Goal: Task Accomplishment & Management: Manage account settings

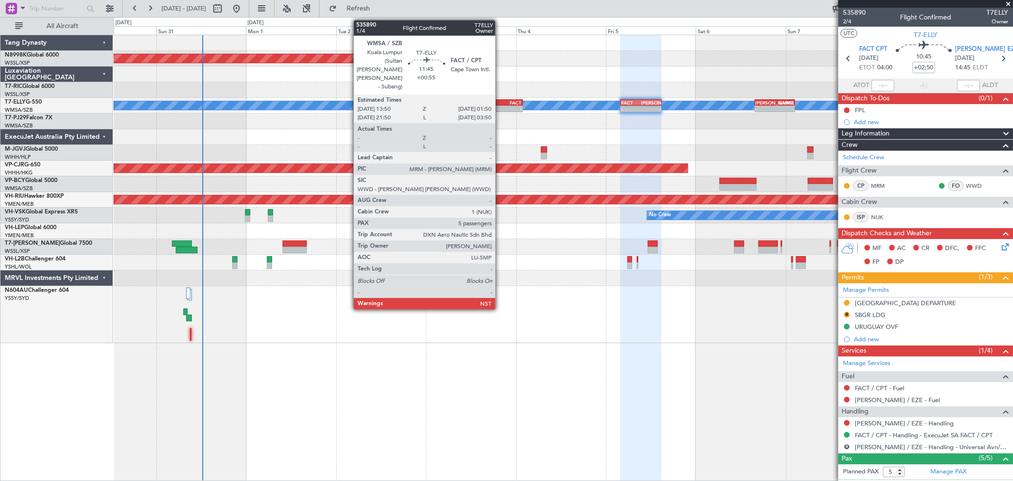
click at [500, 100] on div "FACT" at bounding box center [511, 103] width 22 height 6
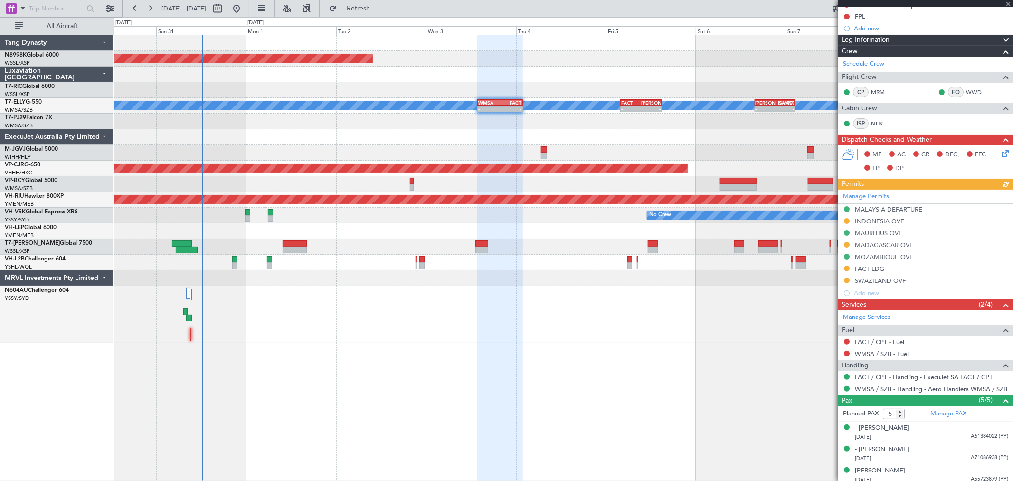
scroll to position [153, 0]
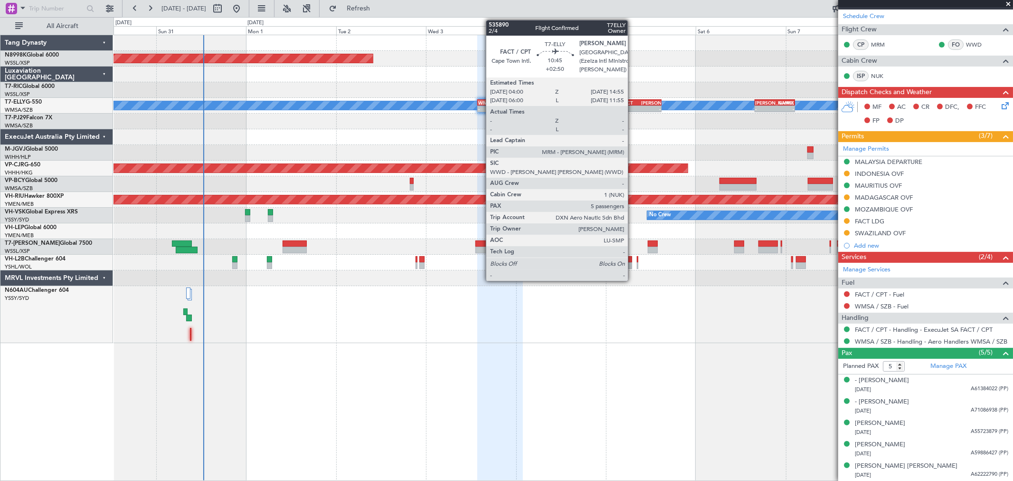
click at [634, 105] on div "- -" at bounding box center [640, 108] width 41 height 7
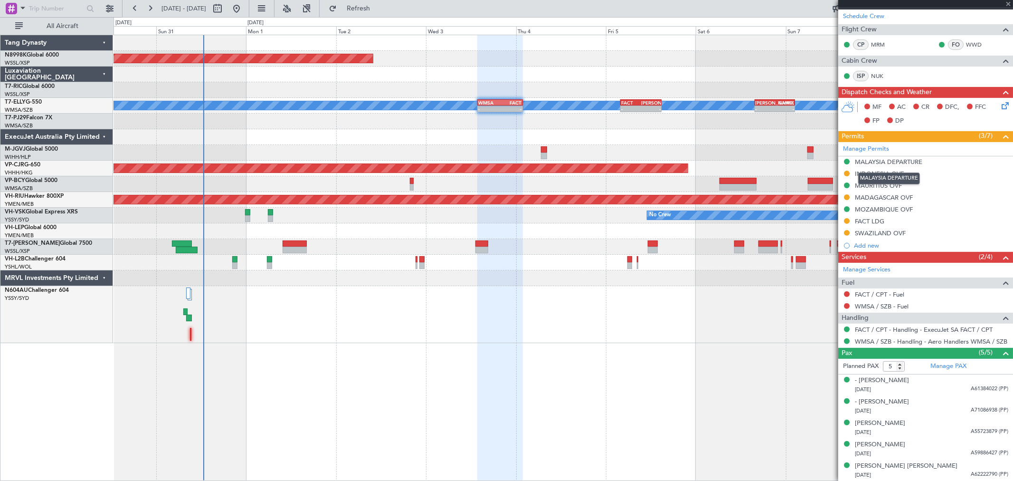
type input "+02:50"
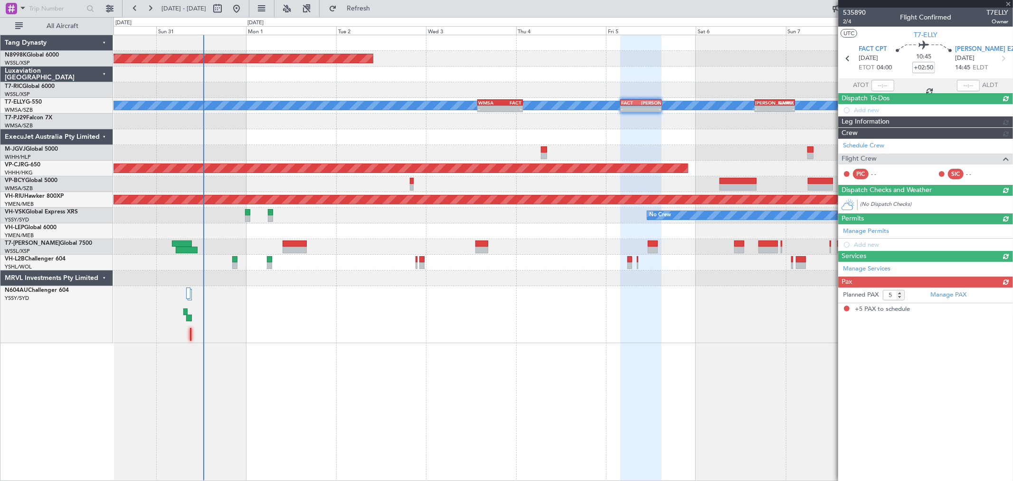
scroll to position [0, 0]
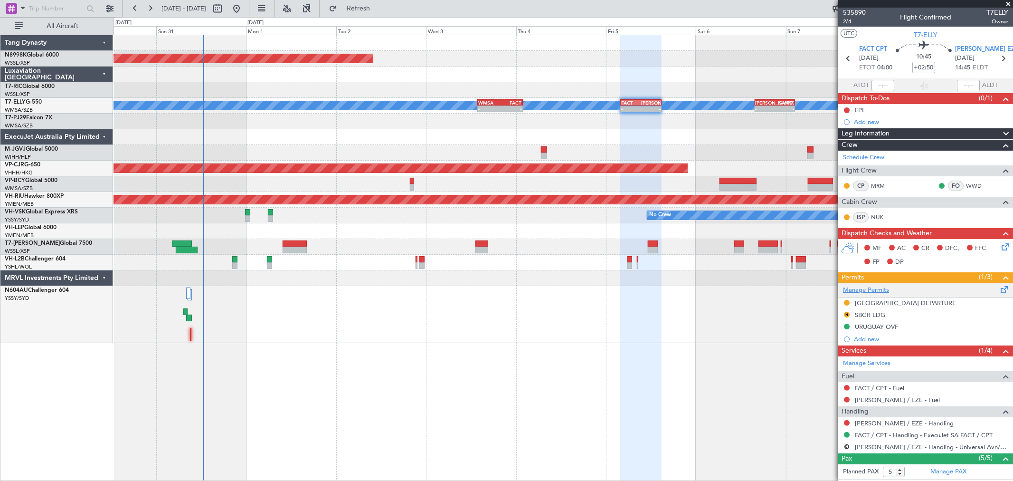
click at [881, 291] on link "Manage Permits" at bounding box center [866, 291] width 46 height 10
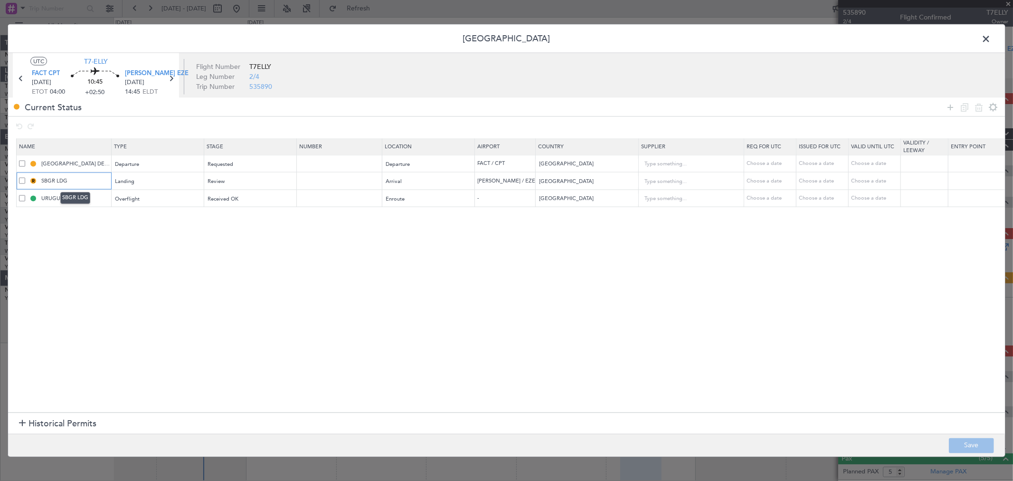
click at [56, 180] on input "SBGR LDG" at bounding box center [74, 181] width 71 height 8
type input "[PERSON_NAME] LDG"
click at [265, 185] on div "Review" at bounding box center [247, 181] width 79 height 14
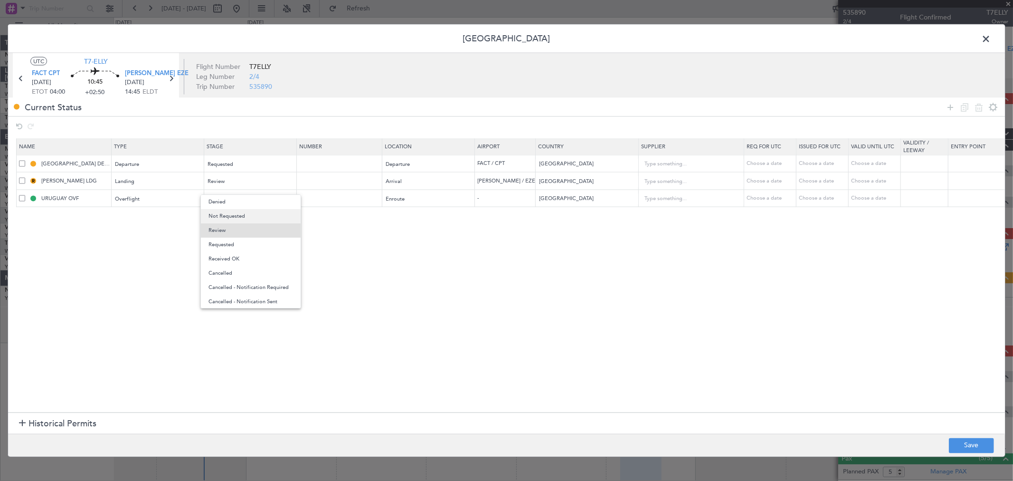
click at [257, 214] on span "Not Requested" at bounding box center [251, 216] width 85 height 14
click at [298, 243] on section "Name Type Stage Number Location Airport Country Supplier Req For Utc Issued For…" at bounding box center [506, 274] width 997 height 276
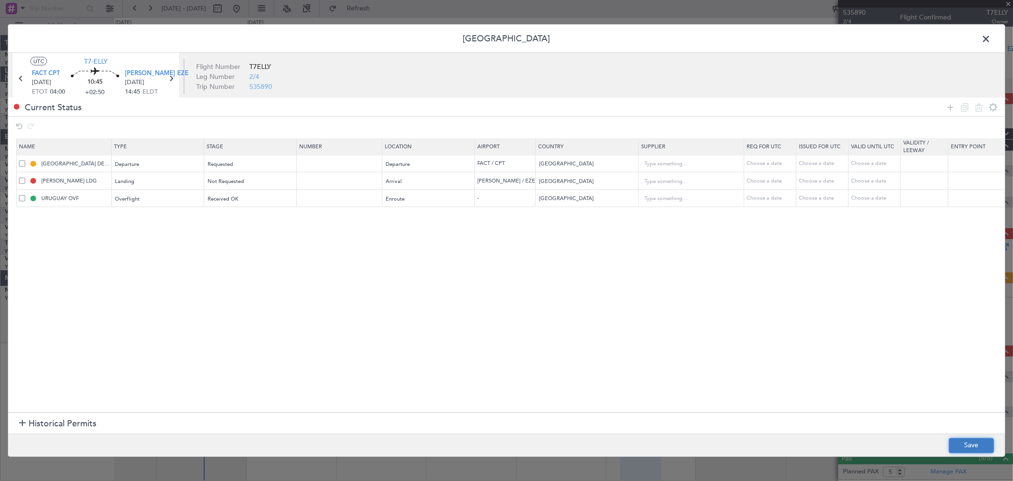
click at [955, 443] on button "Save" at bounding box center [971, 445] width 45 height 15
click at [991, 37] on span at bounding box center [991, 41] width 0 height 19
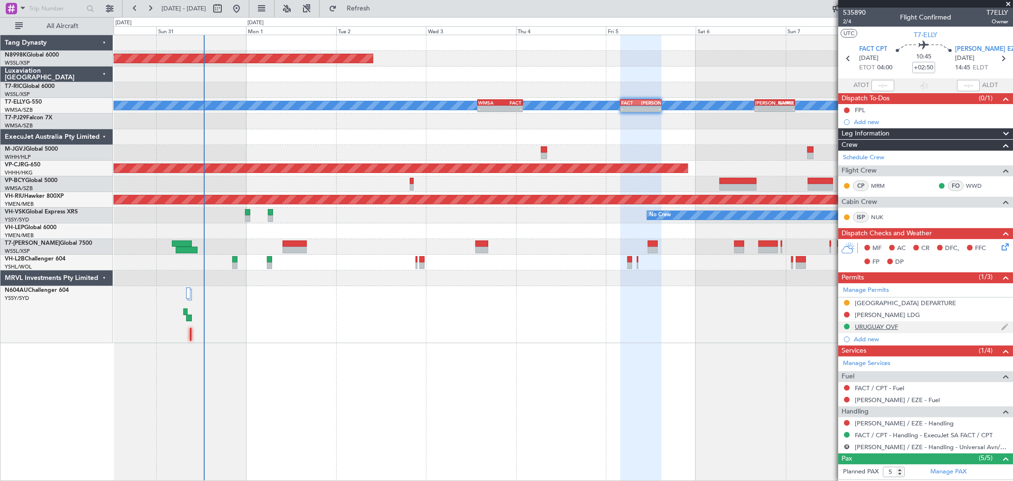
click at [884, 326] on div "URUGUAY OVF" at bounding box center [876, 327] width 43 height 8
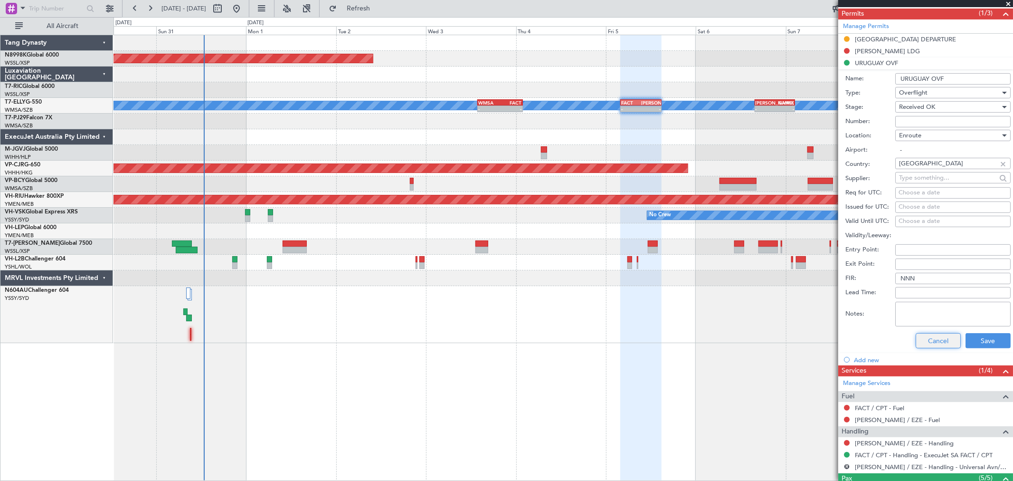
click at [933, 343] on button "Cancel" at bounding box center [938, 340] width 45 height 15
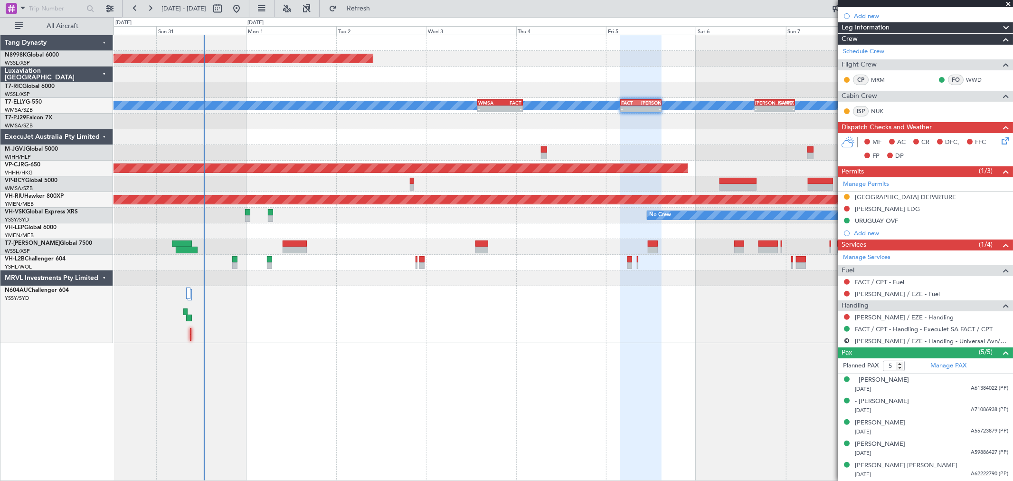
scroll to position [105, 0]
click at [848, 221] on button at bounding box center [847, 221] width 6 height 6
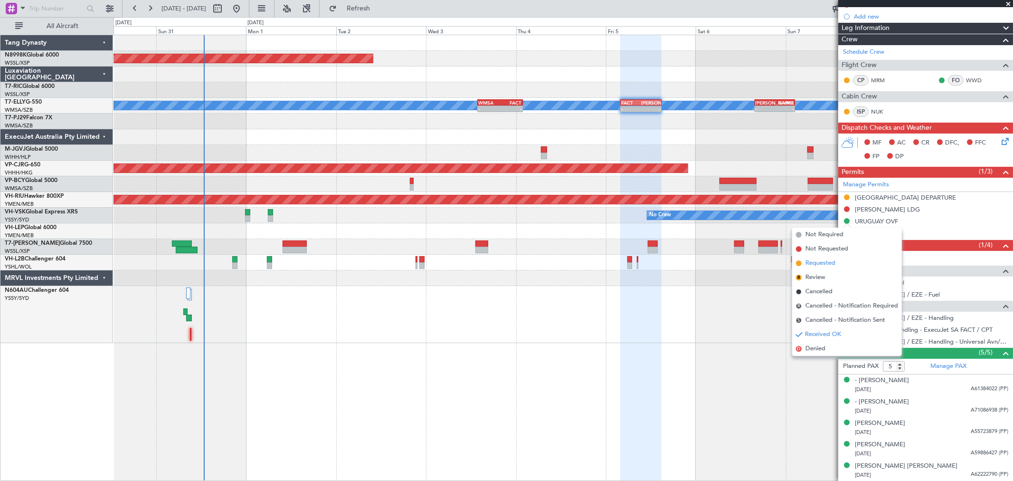
click at [812, 262] on span "Requested" at bounding box center [821, 263] width 30 height 10
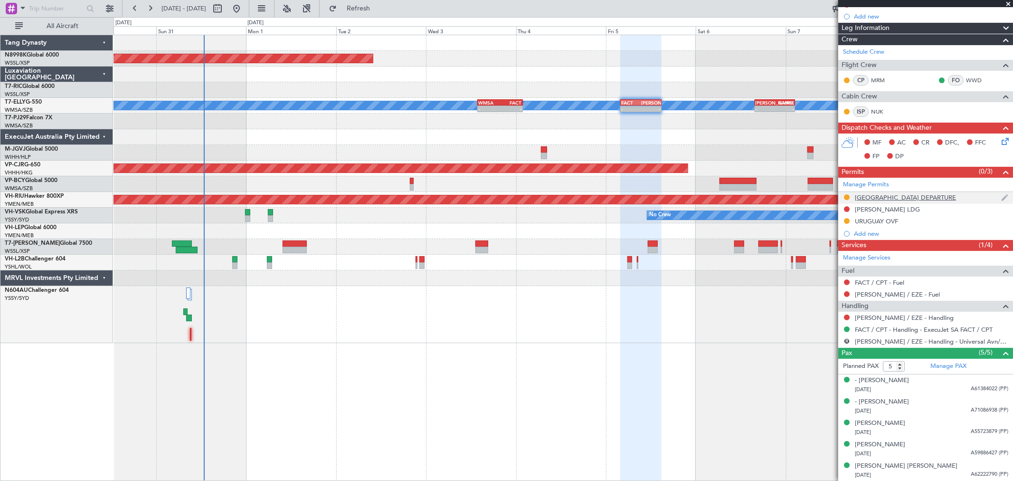
scroll to position [0, 0]
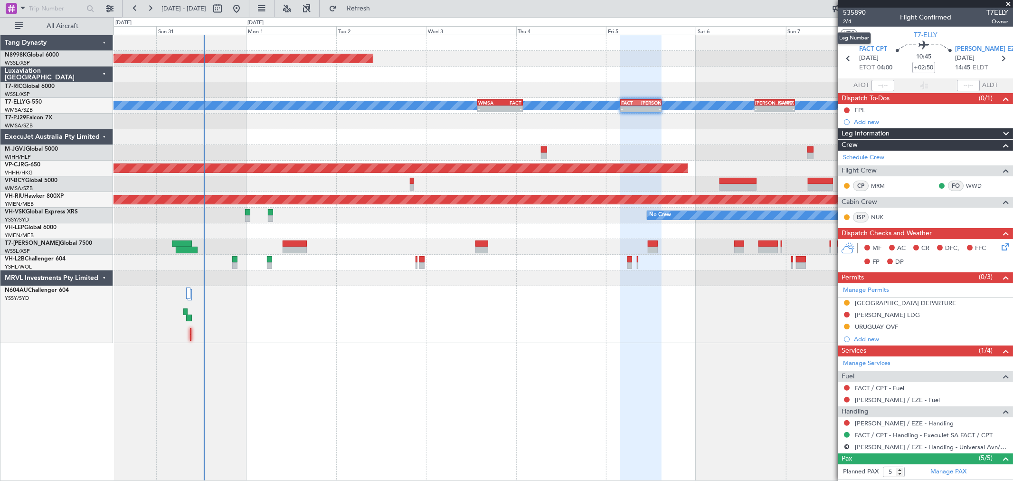
click at [849, 22] on span "2/4" at bounding box center [854, 22] width 23 height 8
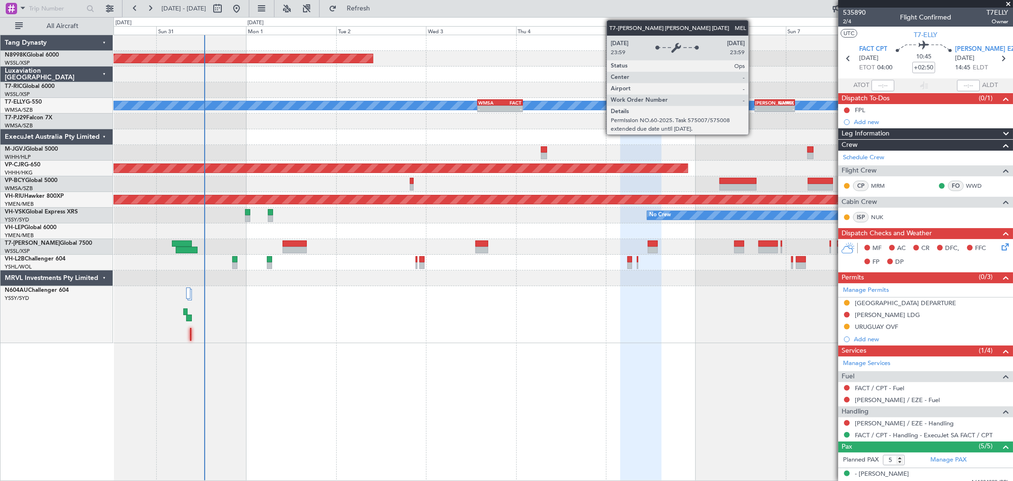
click at [755, 103] on div "[PERSON_NAME] 15:45 Z GMMX 02:35 Z" at bounding box center [775, 102] width 41 height 7
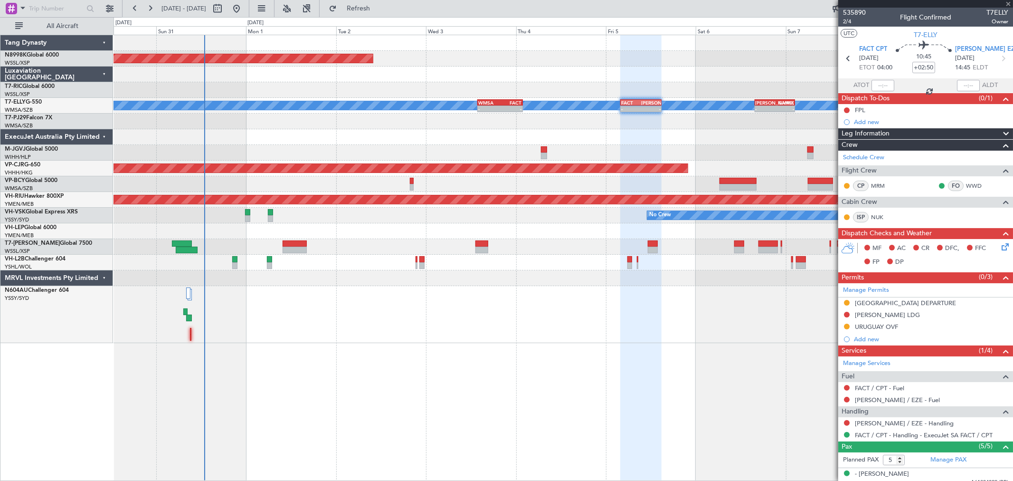
type input "+00:15"
type input "0"
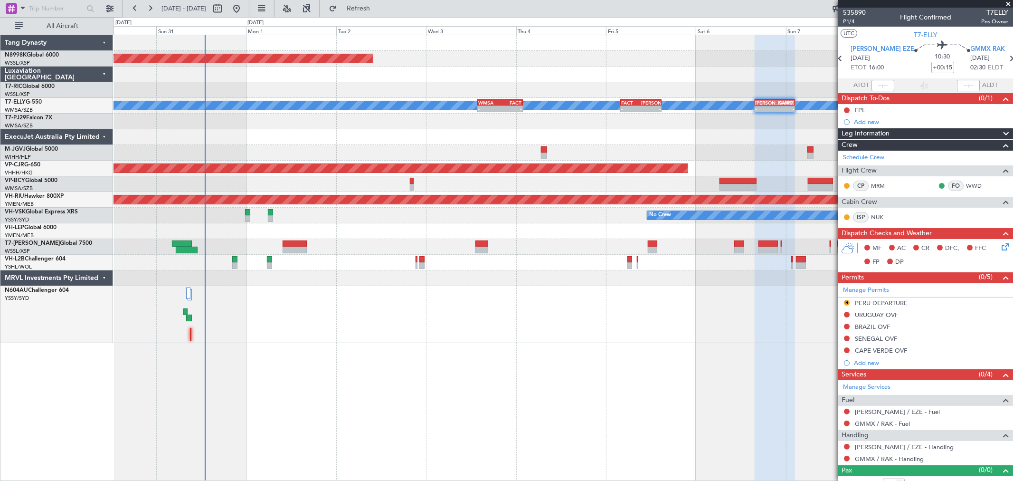
click at [550, 82] on div "Planned Maint [GEOGRAPHIC_DATA] (Seletar) [PERSON_NAME] Planned Maint [GEOGRAPH…" at bounding box center [563, 189] width 899 height 308
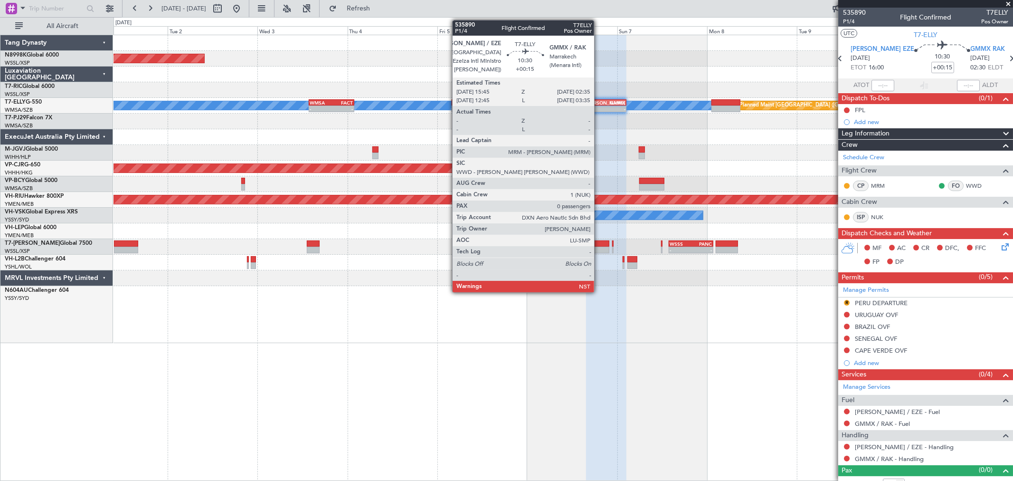
click at [599, 101] on div "[PERSON_NAME]" at bounding box center [596, 103] width 19 height 6
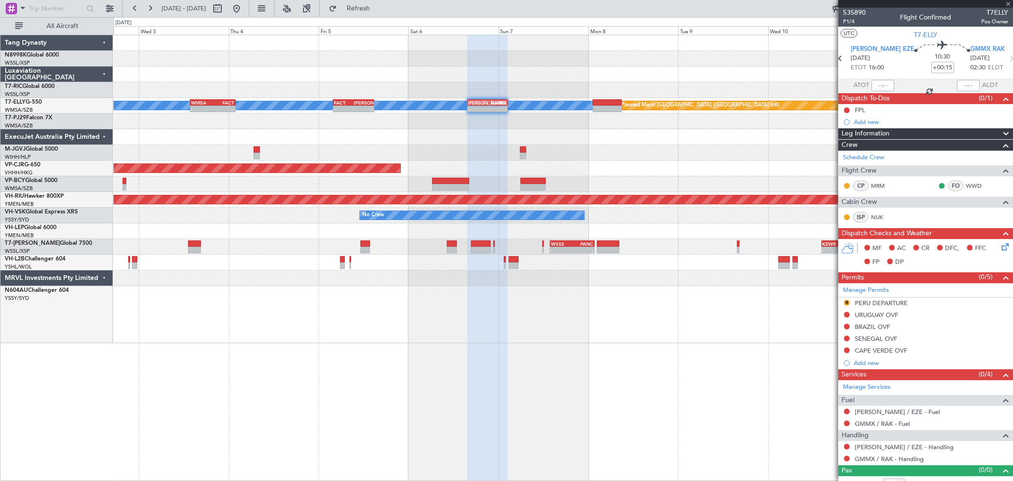
click at [512, 77] on div at bounding box center [563, 75] width 899 height 16
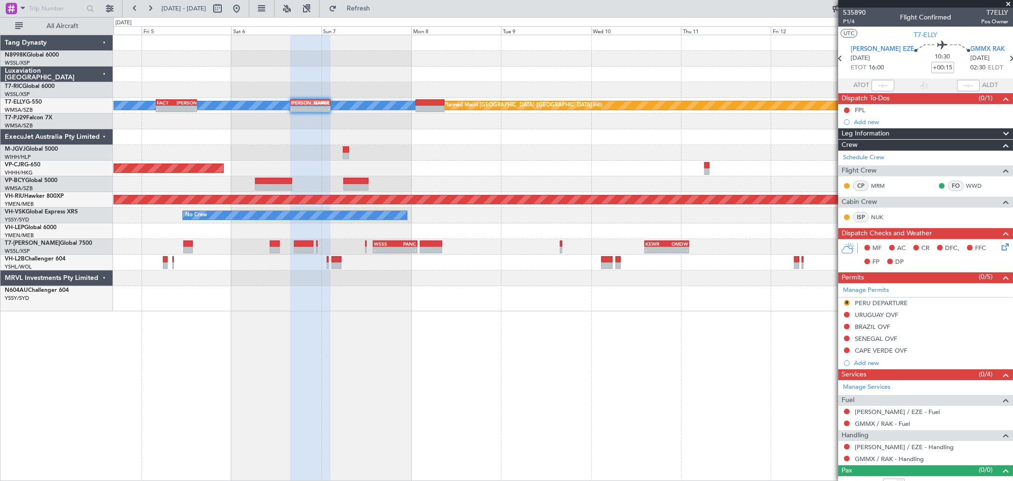
click at [492, 255] on div at bounding box center [563, 263] width 899 height 16
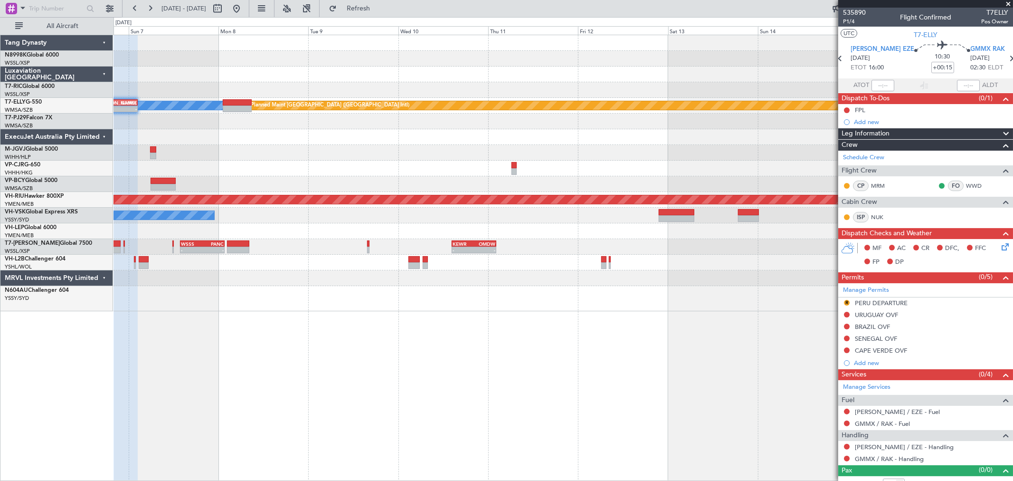
click at [535, 244] on div "- - WSSS 13:50 Z PANC 01:40 Z - - KEWR 14:20 Z OMDW 02:15 Z" at bounding box center [563, 247] width 899 height 16
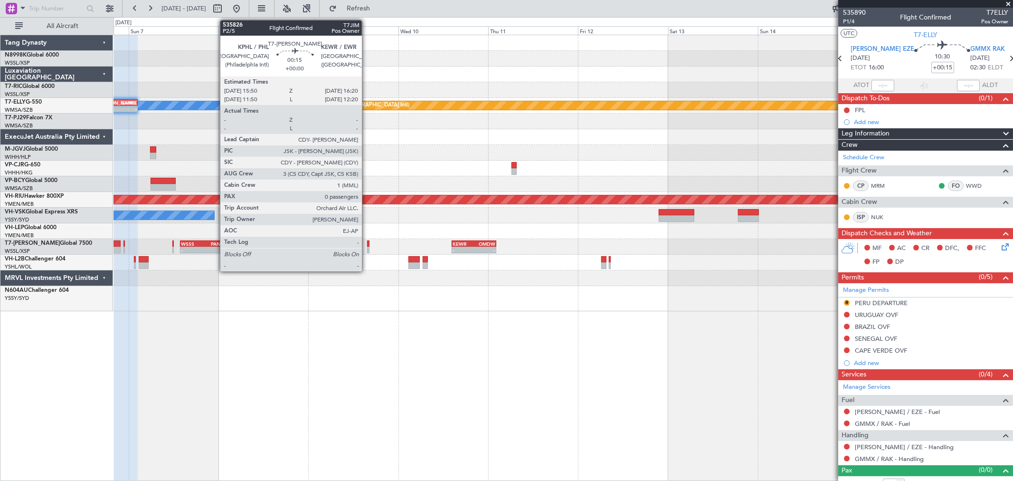
click at [367, 244] on div at bounding box center [368, 243] width 2 height 7
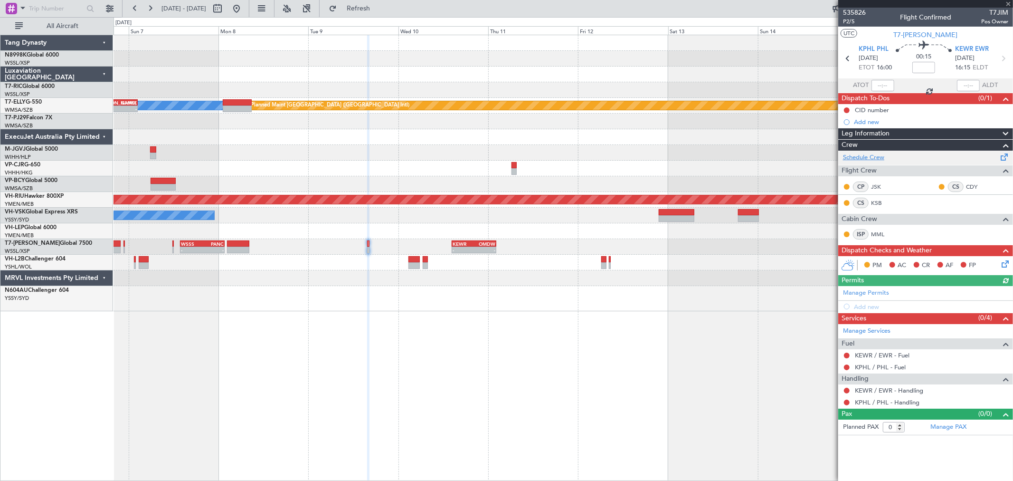
click at [872, 157] on link "Schedule Crew" at bounding box center [863, 158] width 41 height 10
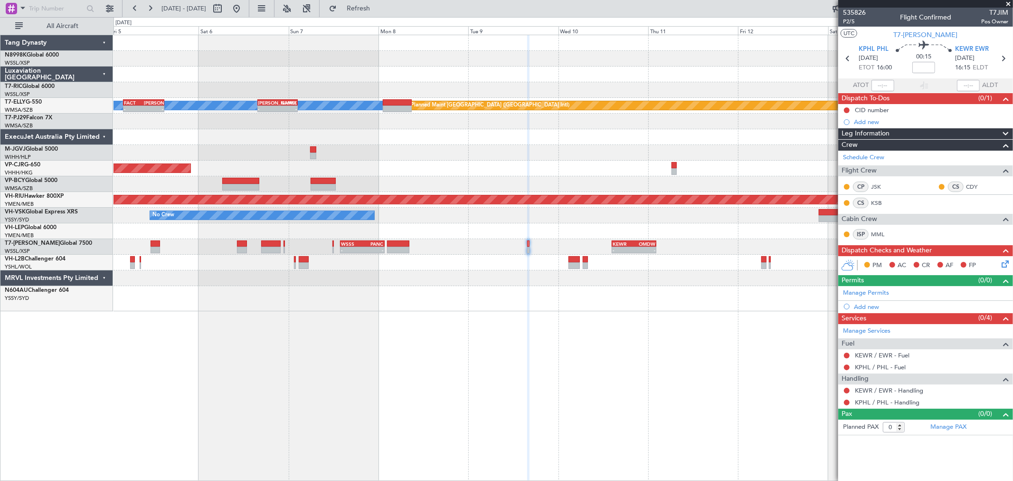
click at [529, 135] on div "[PERSON_NAME] Planned Maint [GEOGRAPHIC_DATA] ([GEOGRAPHIC_DATA]) - - [PERSON_N…" at bounding box center [563, 173] width 899 height 276
click at [526, 245] on div "- - WSSS 13:50 Z PANC 01:40 Z - - KEWR 14:20 Z OMDW 02:15 Z" at bounding box center [563, 247] width 899 height 16
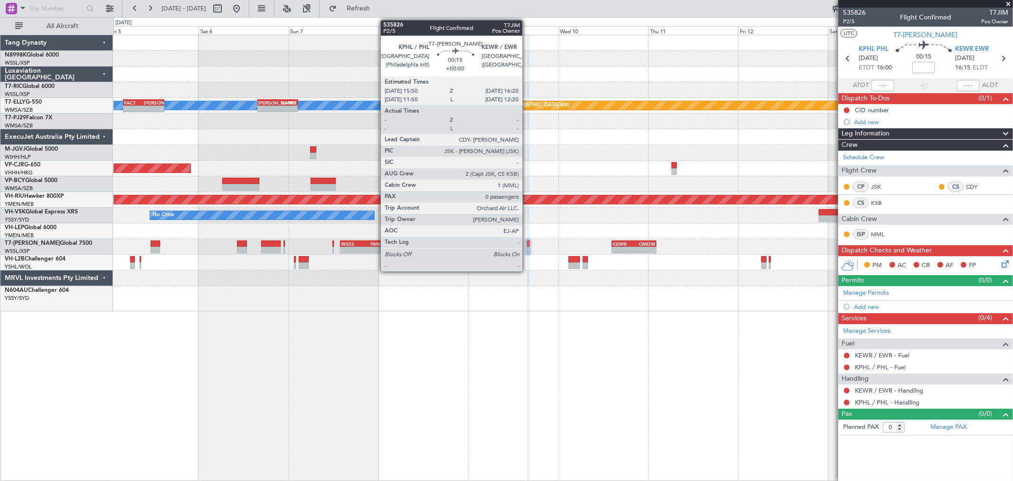
click at [526, 245] on div "- - WSSS 13:50 Z PANC 01:40 Z - - KEWR 14:20 Z OMDW 02:15 Z" at bounding box center [563, 247] width 899 height 16
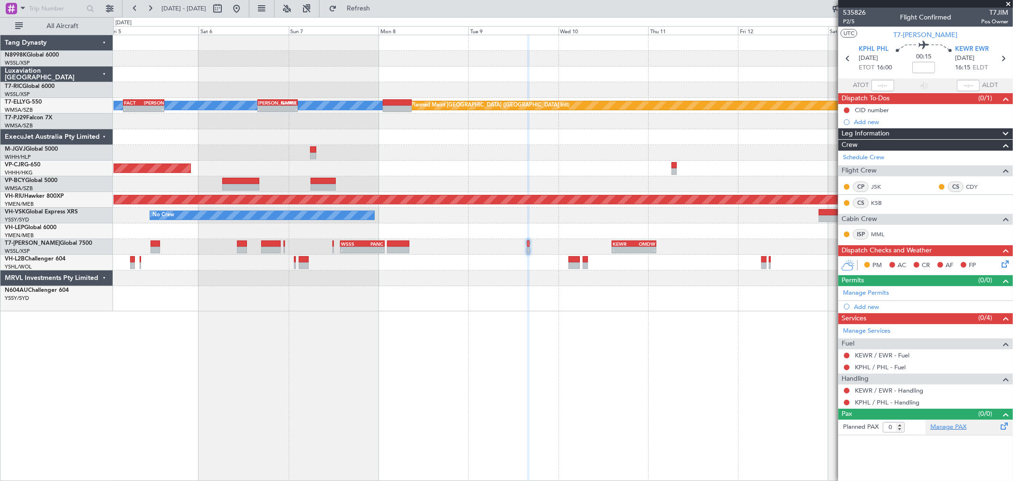
click at [949, 427] on link "Manage PAX" at bounding box center [949, 427] width 36 height 10
click at [363, 10] on button "Refresh" at bounding box center [352, 8] width 57 height 15
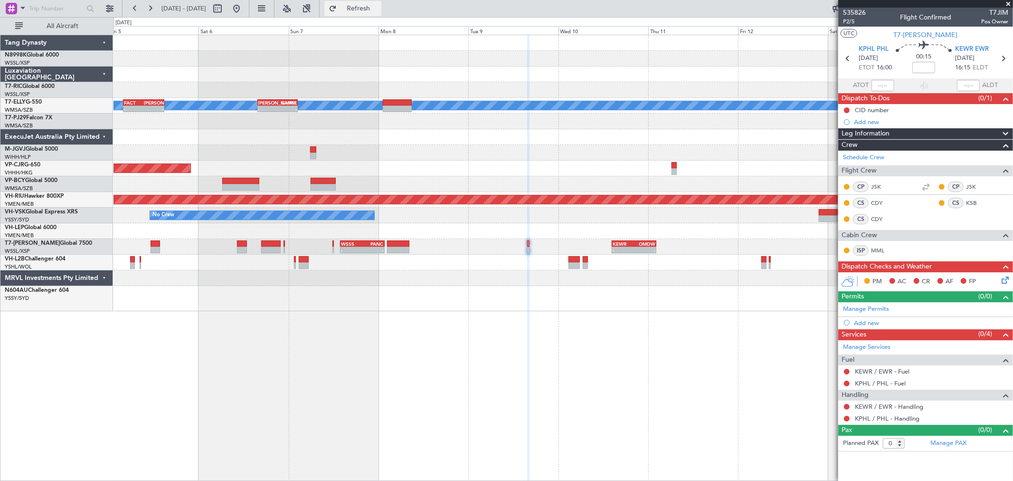
click at [360, 3] on button "Refresh" at bounding box center [352, 8] width 57 height 15
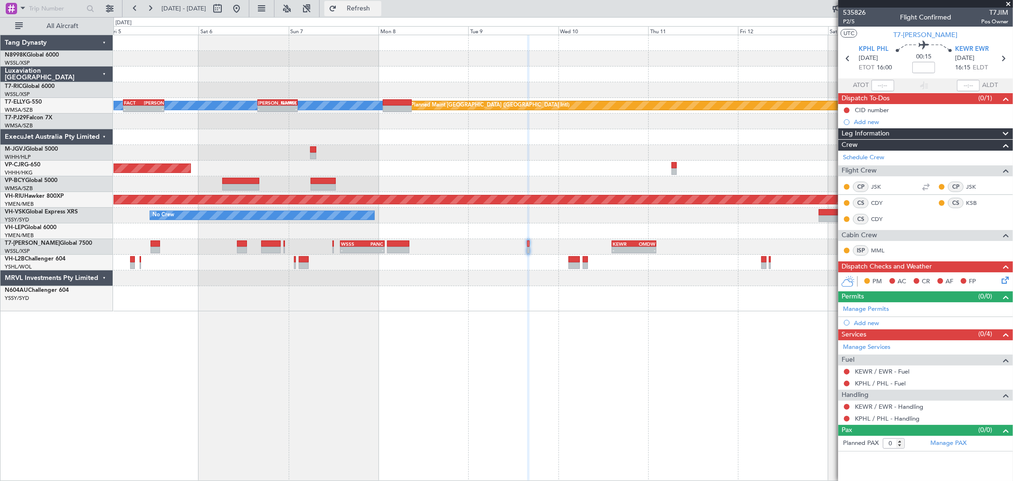
click at [360, 5] on button "Refresh" at bounding box center [352, 8] width 57 height 15
click at [362, 6] on button "Refresh" at bounding box center [352, 8] width 57 height 15
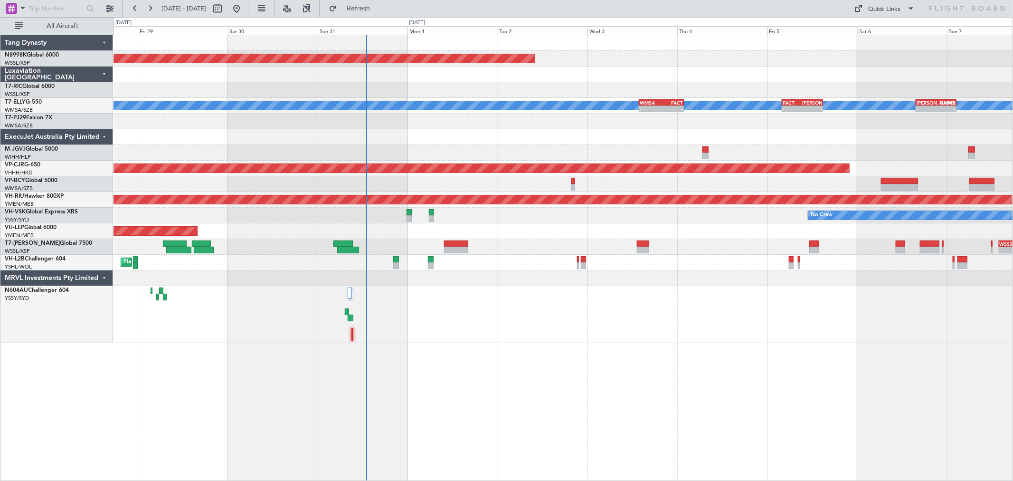
click at [534, 219] on div "No Crew Unplanned Maint Sydney (Kingsford Smith Intl)" at bounding box center [563, 216] width 899 height 16
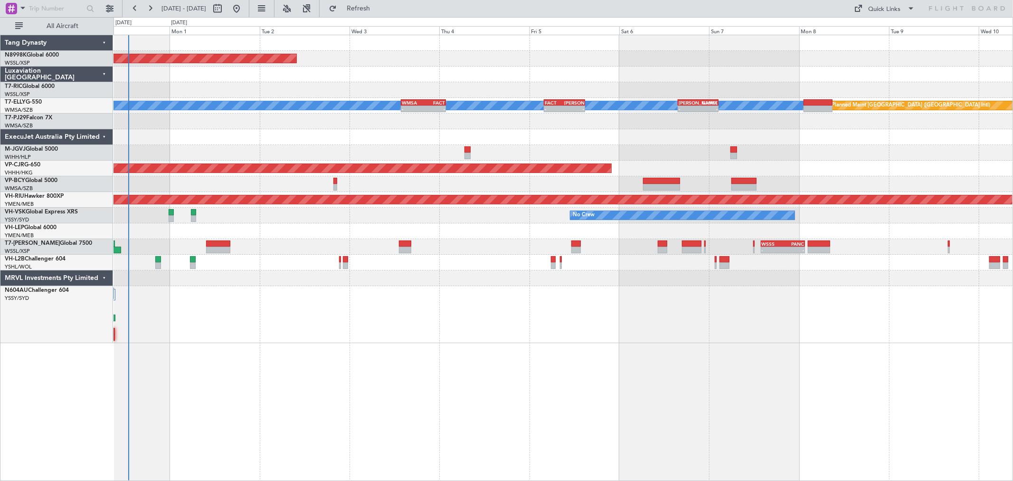
click at [647, 239] on div "Planned Maint Singapore (Seletar) MEL Planned Maint Dubai (Dubai Intl) - - WMSA…" at bounding box center [563, 189] width 899 height 308
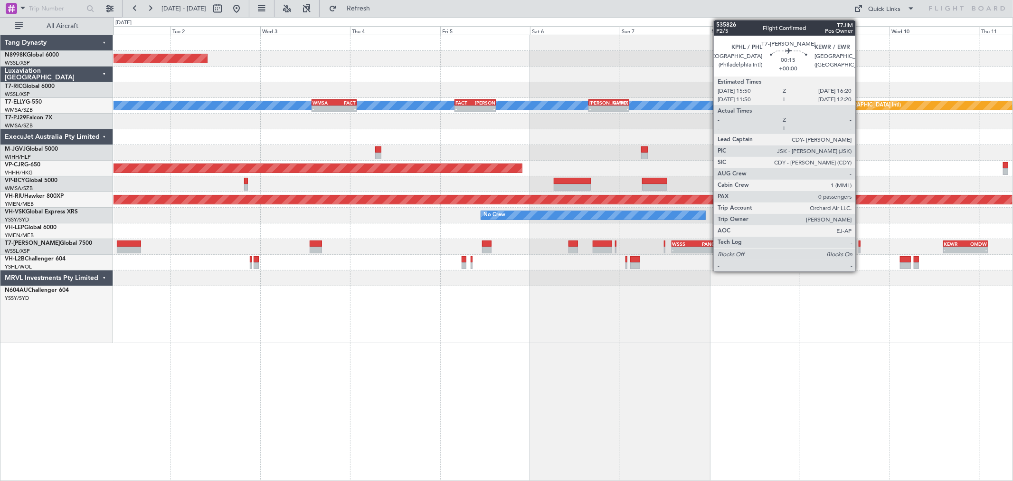
click at [860, 248] on div at bounding box center [860, 250] width 2 height 7
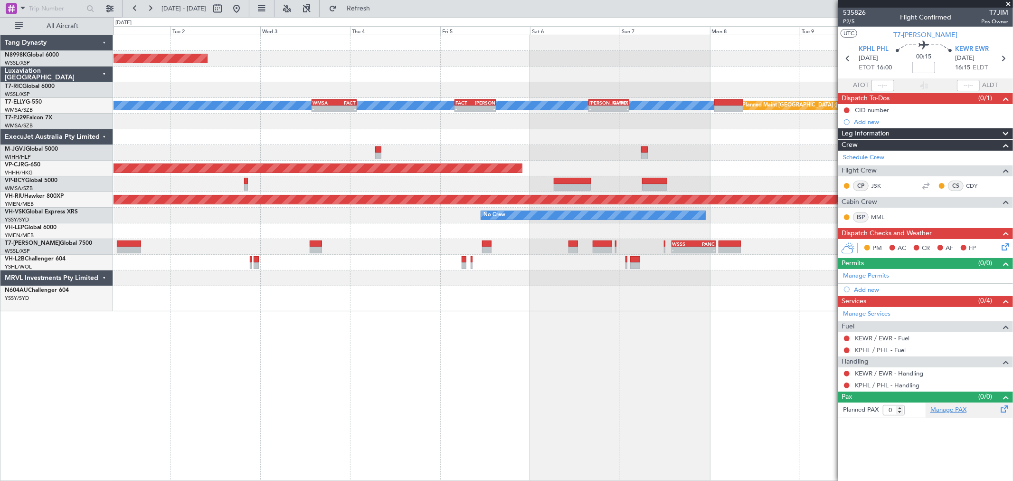
click at [949, 412] on link "Manage PAX" at bounding box center [949, 410] width 36 height 10
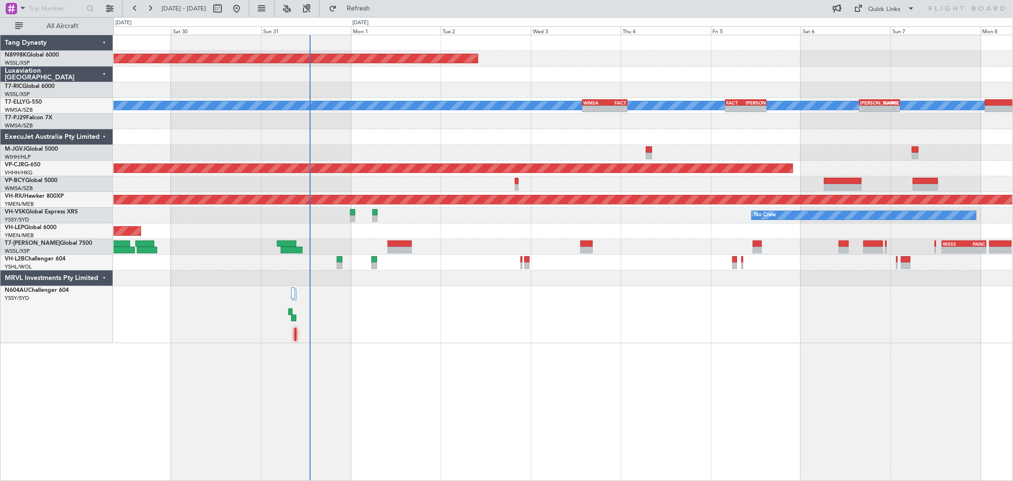
click at [540, 205] on div "Planned Maint Singapore (Seletar) Planned Maint Kuala Lumpur (Sultan Abdul Aziz…" at bounding box center [563, 189] width 899 height 308
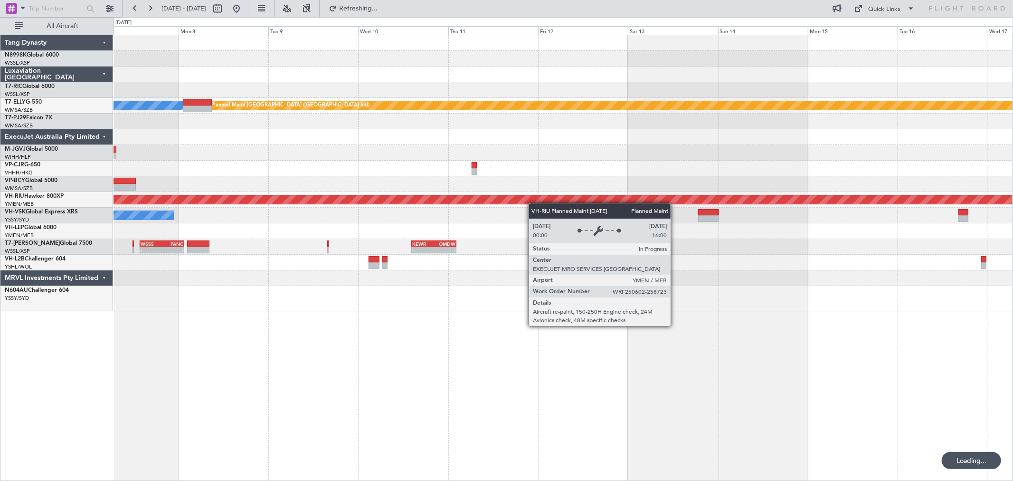
click at [533, 203] on div "MEL Planned Maint Dubai (Dubai Intl) - - FACT 04:00 Z SAEZ 14:55 Z - - SAEZ 15:…" at bounding box center [563, 173] width 899 height 276
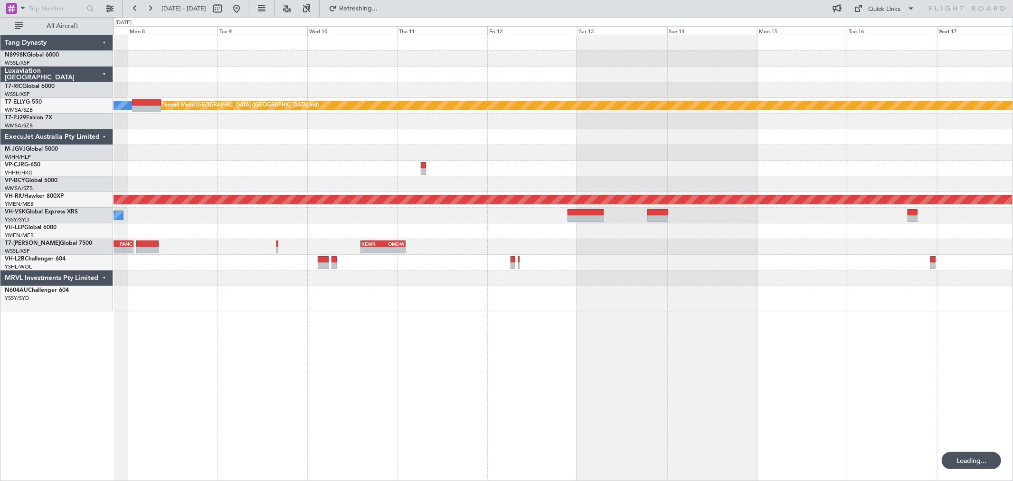
click at [837, 263] on div at bounding box center [563, 263] width 899 height 16
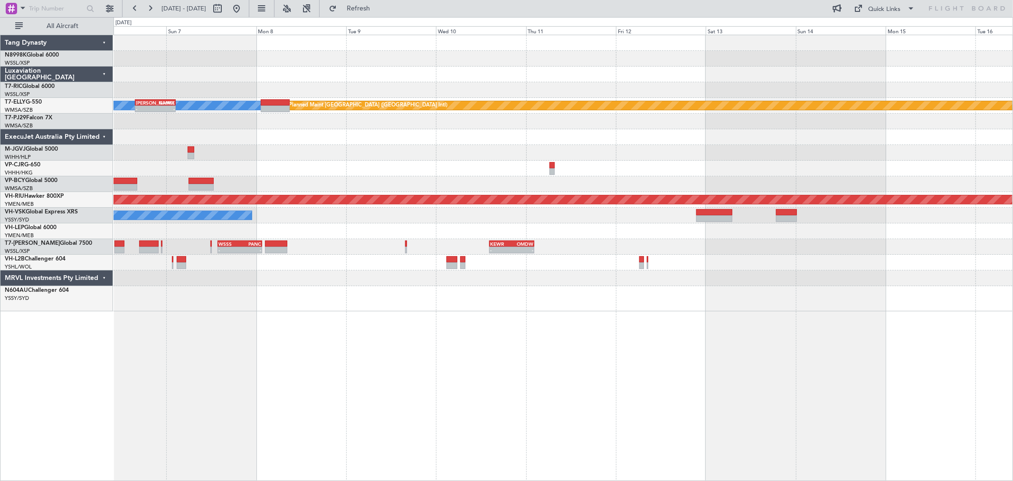
click at [404, 243] on div "- - WSSS 13:50 Z PANC 01:40 Z - - KEWR 14:20 Z OMDW 02:15 Z" at bounding box center [563, 247] width 899 height 16
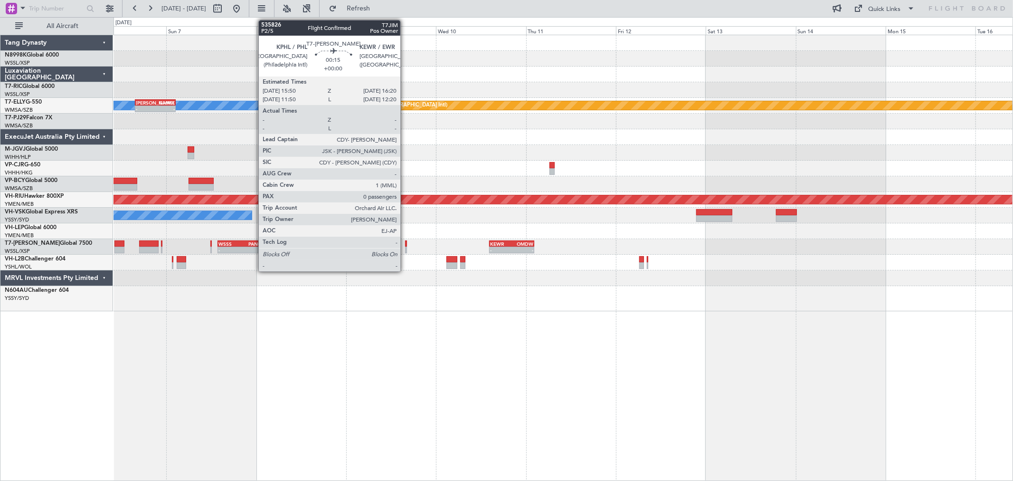
click at [405, 245] on div at bounding box center [406, 243] width 2 height 7
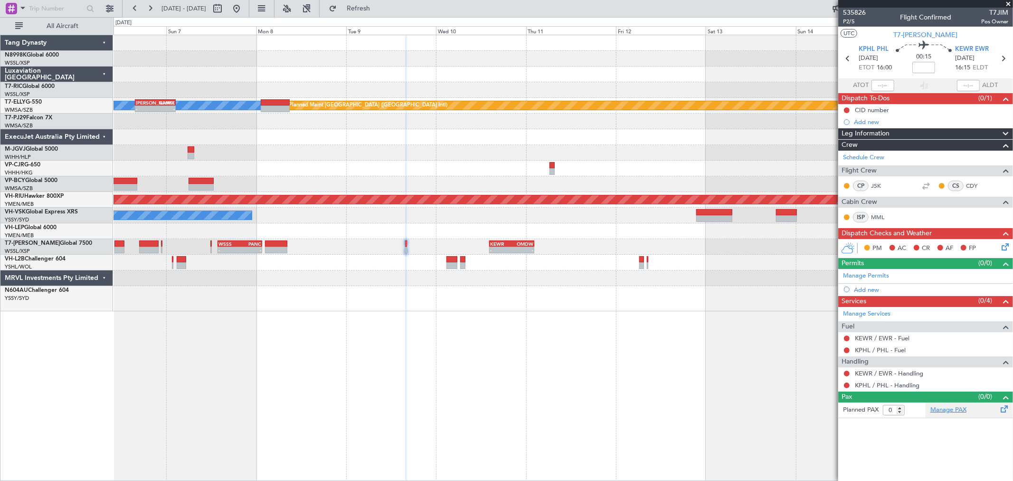
click at [949, 414] on link "Manage PAX" at bounding box center [949, 410] width 36 height 10
click at [861, 154] on link "Schedule Crew" at bounding box center [863, 158] width 41 height 10
click at [718, 87] on div at bounding box center [563, 90] width 899 height 16
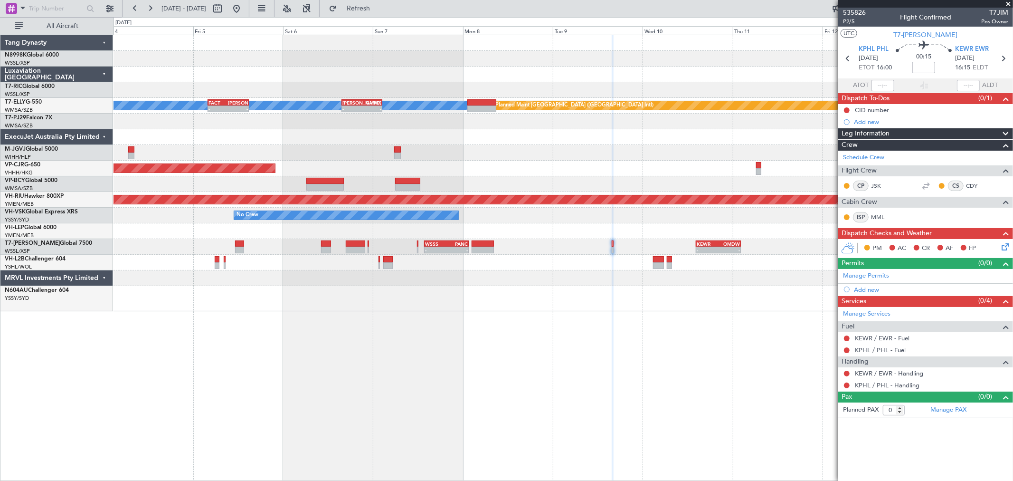
click at [700, 143] on div at bounding box center [563, 137] width 899 height 16
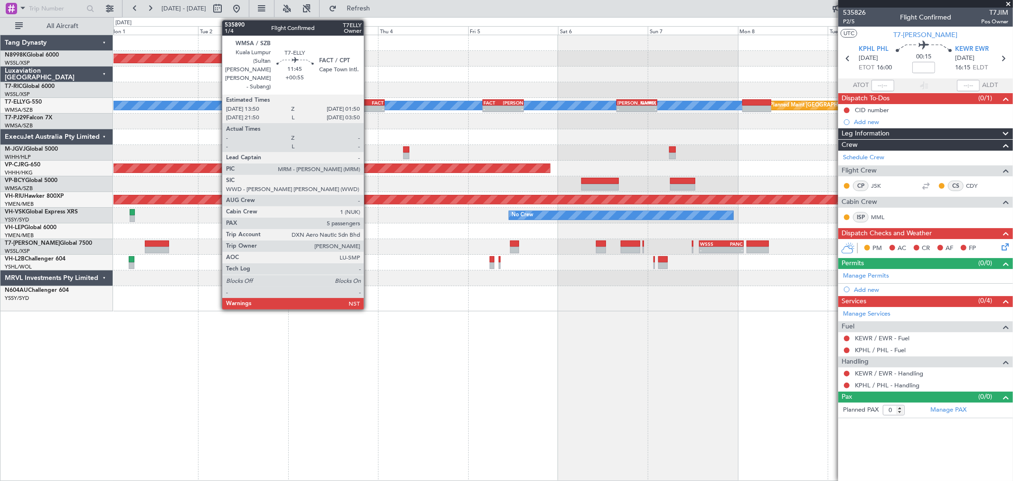
click at [369, 99] on div "WMSA 13:50 Z FACT 01:50 Z" at bounding box center [362, 102] width 45 height 7
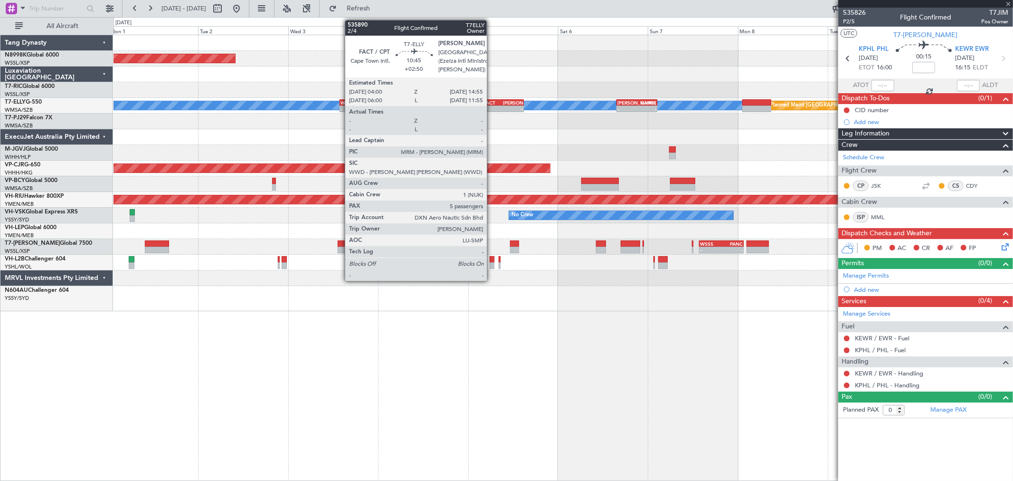
type input "+00:55"
type input "5"
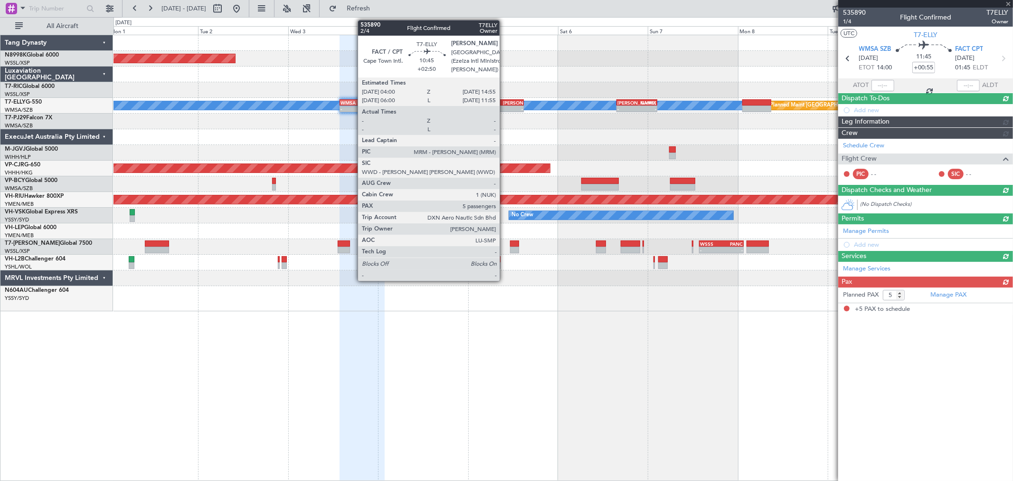
click at [505, 101] on div "[PERSON_NAME]" at bounding box center [512, 103] width 19 height 6
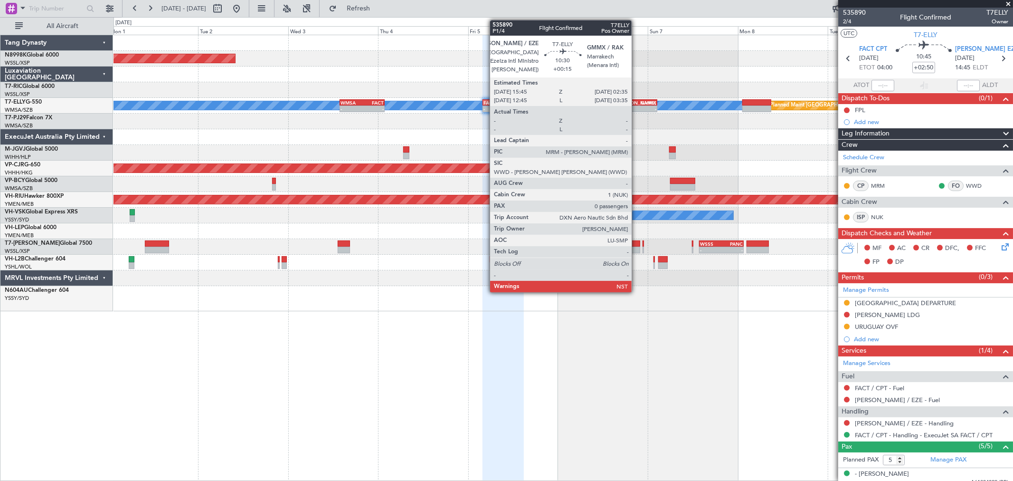
click at [637, 106] on div "-" at bounding box center [627, 109] width 19 height 6
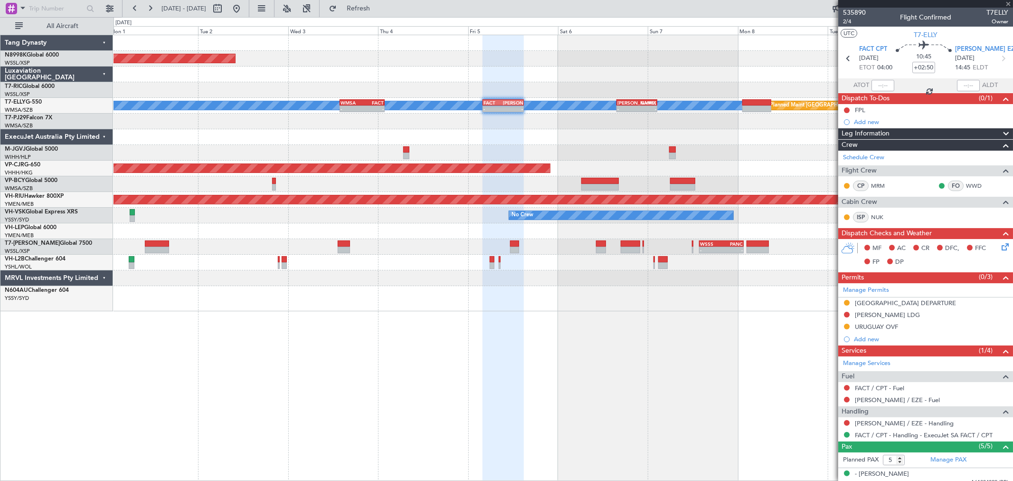
type input "+00:15"
type input "0"
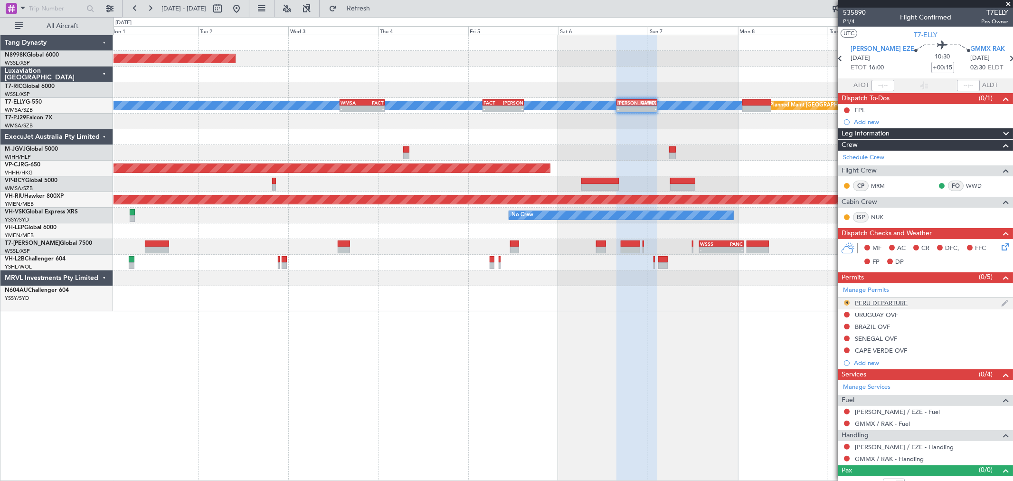
drag, startPoint x: 604, startPoint y: 116, endPoint x: 848, endPoint y: 300, distance: 305.2
click at [848, 300] on button "R" at bounding box center [847, 303] width 6 height 6
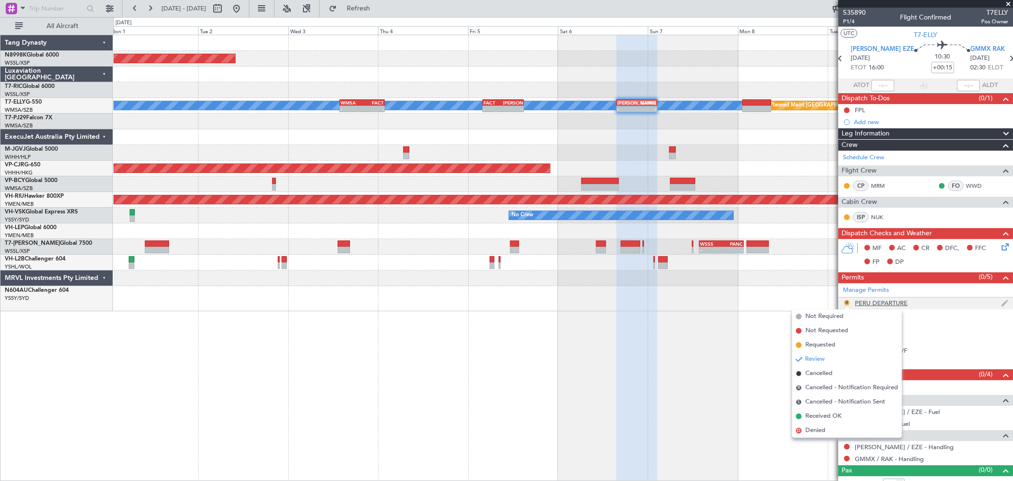
click at [847, 301] on button "R" at bounding box center [847, 303] width 6 height 6
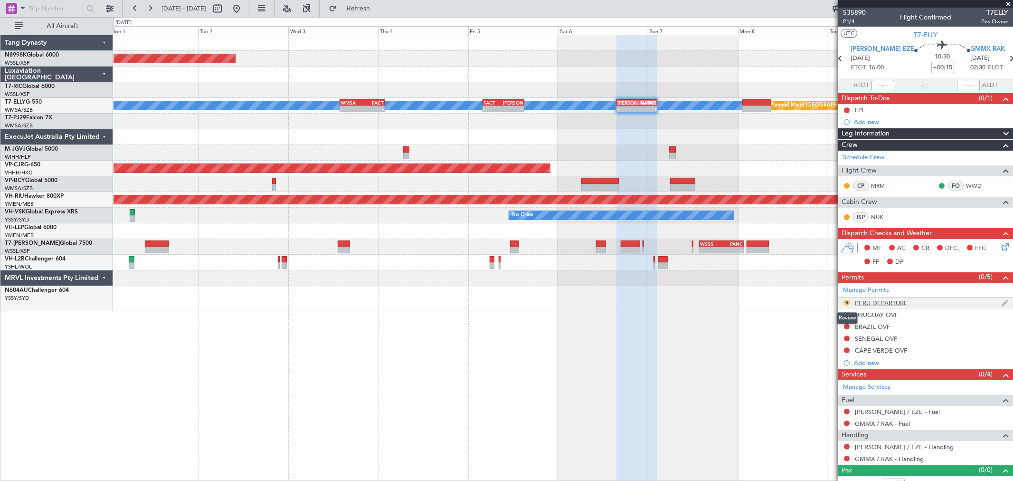
click at [847, 301] on button "R" at bounding box center [847, 303] width 6 height 6
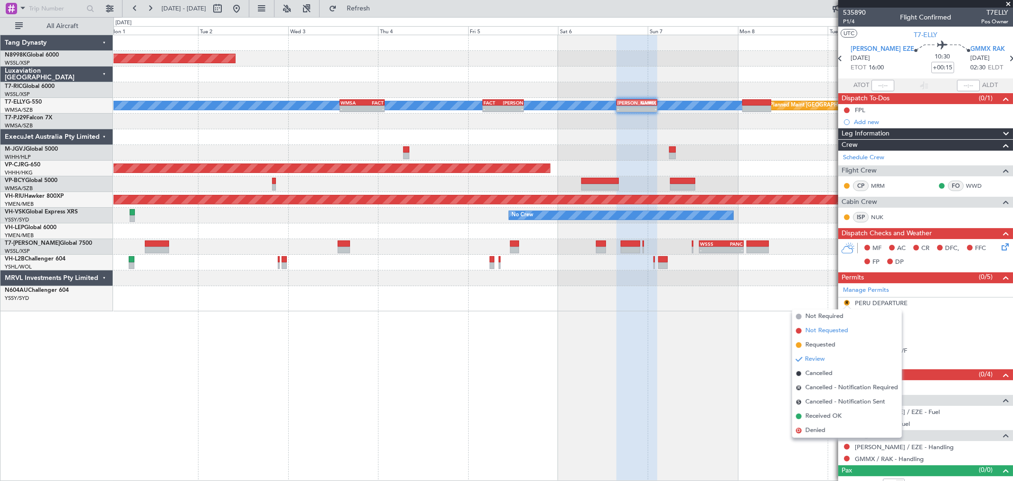
click at [819, 329] on span "Not Requested" at bounding box center [827, 331] width 43 height 10
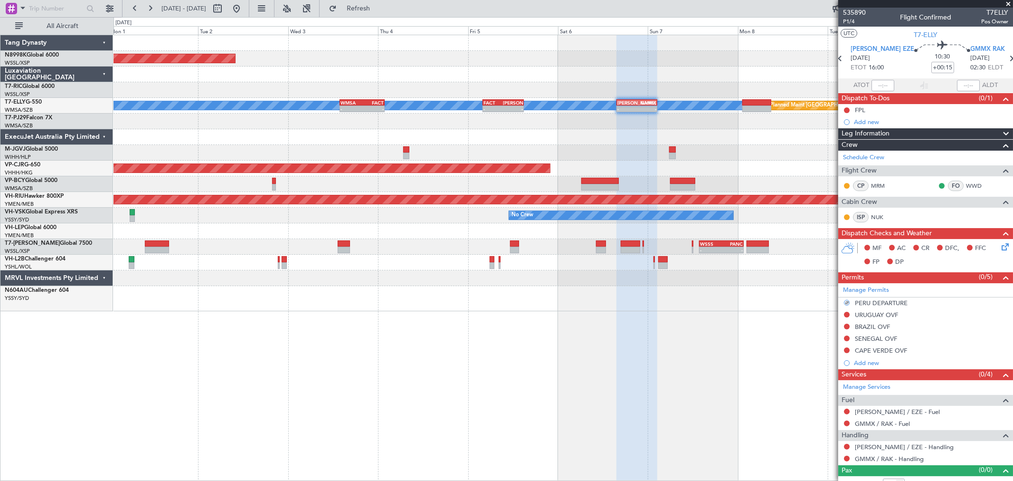
scroll to position [10, 0]
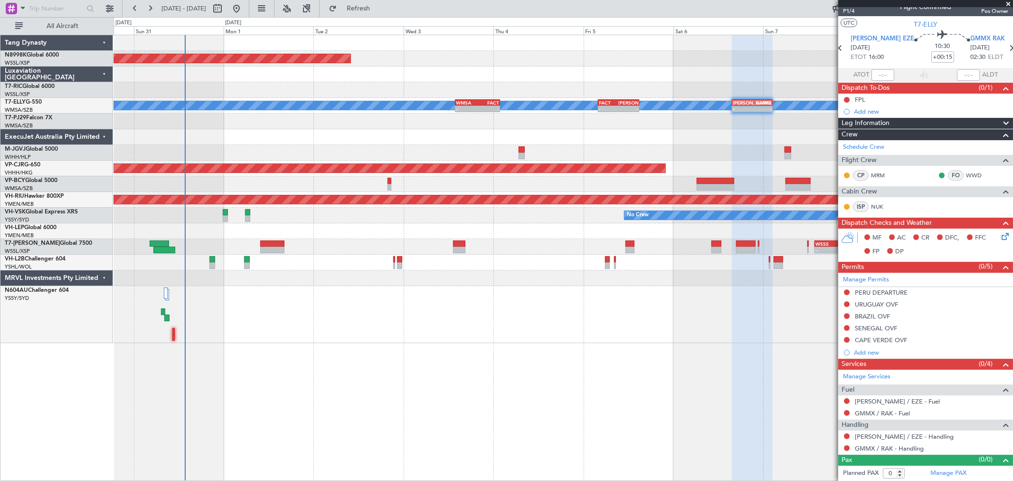
click at [633, 136] on div at bounding box center [563, 137] width 899 height 16
